Goal: Task Accomplishment & Management: Manage account settings

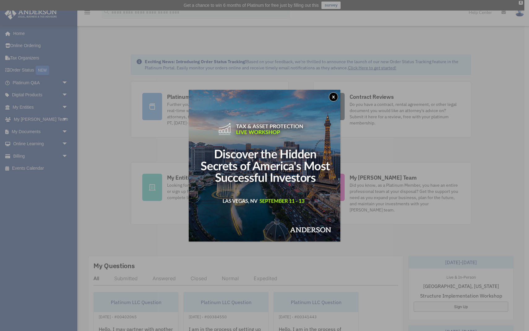
click at [109, 186] on div "x" at bounding box center [264, 165] width 529 height 331
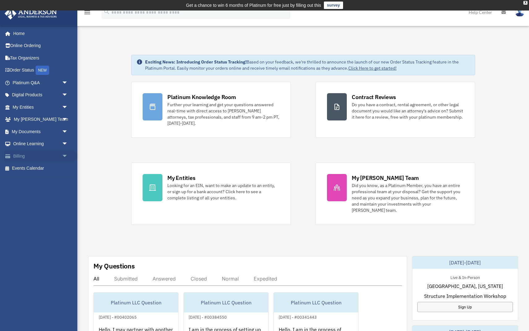
click at [65, 153] on span "arrow_drop_down" at bounding box center [68, 156] width 12 height 13
click at [43, 167] on link "$ Open Invoices" at bounding box center [43, 168] width 69 height 13
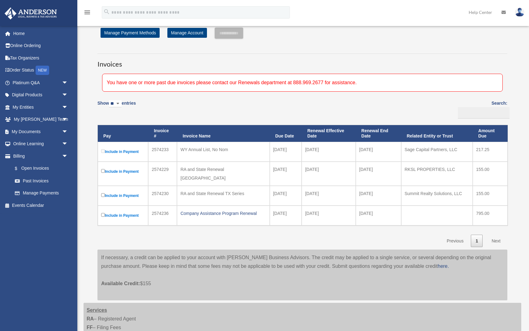
scroll to position [25, 0]
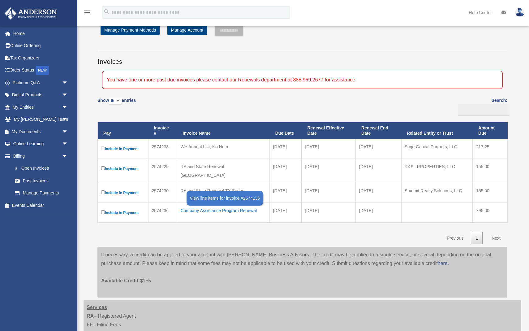
click at [231, 206] on div "Company Assistance Program Renewal" at bounding box center [223, 210] width 86 height 9
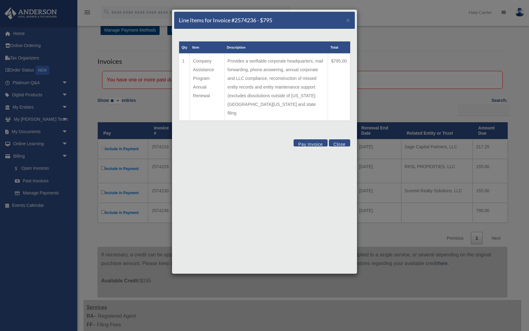
click at [340, 139] on button "Close" at bounding box center [339, 142] width 21 height 7
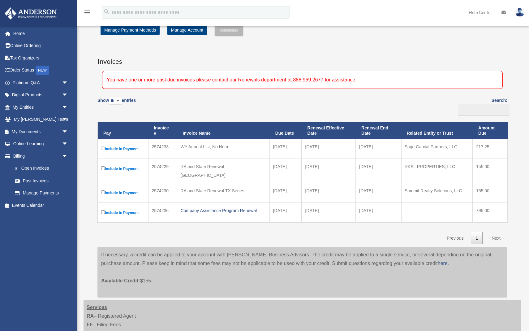
click at [233, 206] on div "Company Assistance Program Renewal" at bounding box center [223, 210] width 86 height 9
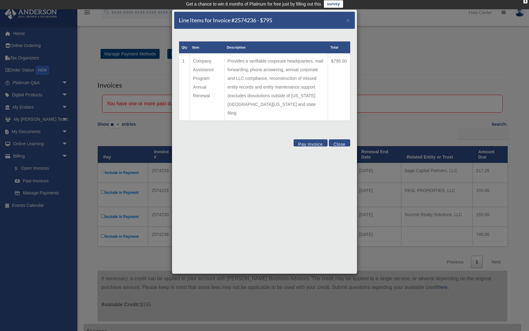
scroll to position [1, 0]
click at [348, 20] on span "×" at bounding box center [348, 19] width 4 height 7
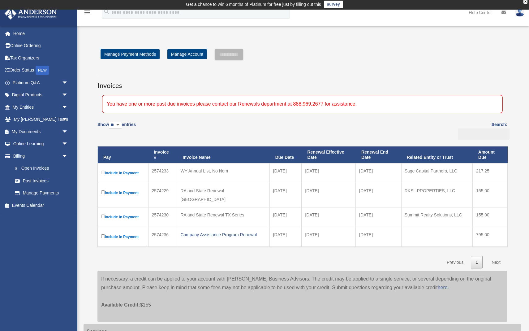
scroll to position [0, 0]
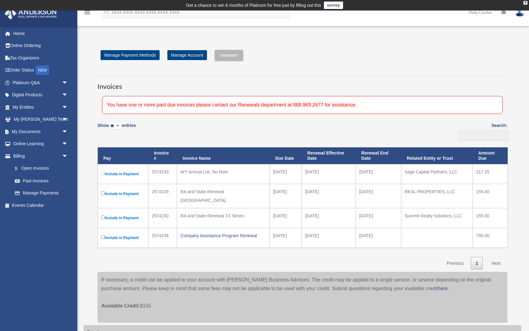
click at [228, 254] on div "Show ** ** ** *** entries Search: Pay Invoice # Invoice Name Due Date Renewal E…" at bounding box center [302, 194] width 410 height 151
click at [101, 173] on td "Include in Payment" at bounding box center [123, 174] width 50 height 20
click at [40, 180] on link "Past Invoices" at bounding box center [43, 181] width 69 height 12
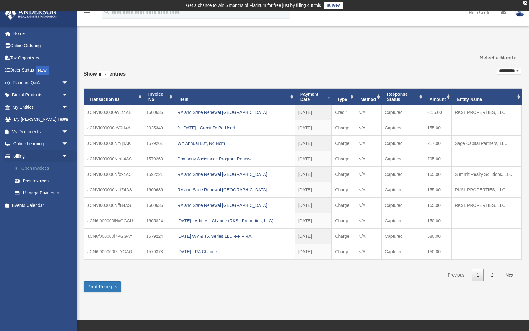
click at [35, 168] on link "$ Open Invoices" at bounding box center [43, 168] width 69 height 13
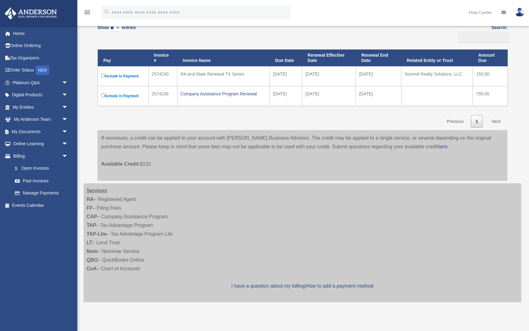
scroll to position [74, 0]
